Goal: Register for event/course

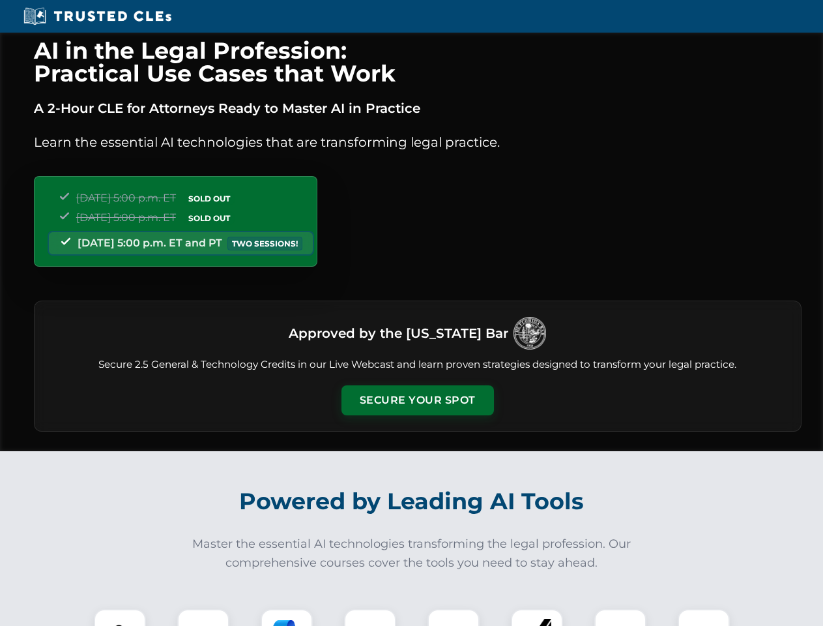
click at [417, 400] on button "Secure Your Spot" at bounding box center [418, 400] width 153 height 30
click at [120, 617] on img at bounding box center [120, 635] width 38 height 38
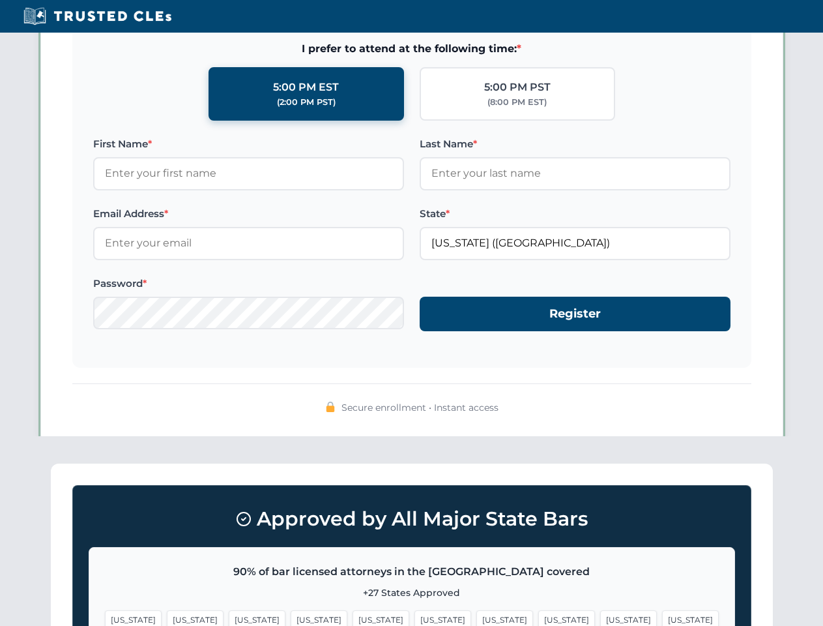
click at [476, 617] on span "[US_STATE]" at bounding box center [504, 619] width 57 height 19
click at [600, 617] on span "[US_STATE]" at bounding box center [628, 619] width 57 height 19
